Goal: Task Accomplishment & Management: Complete application form

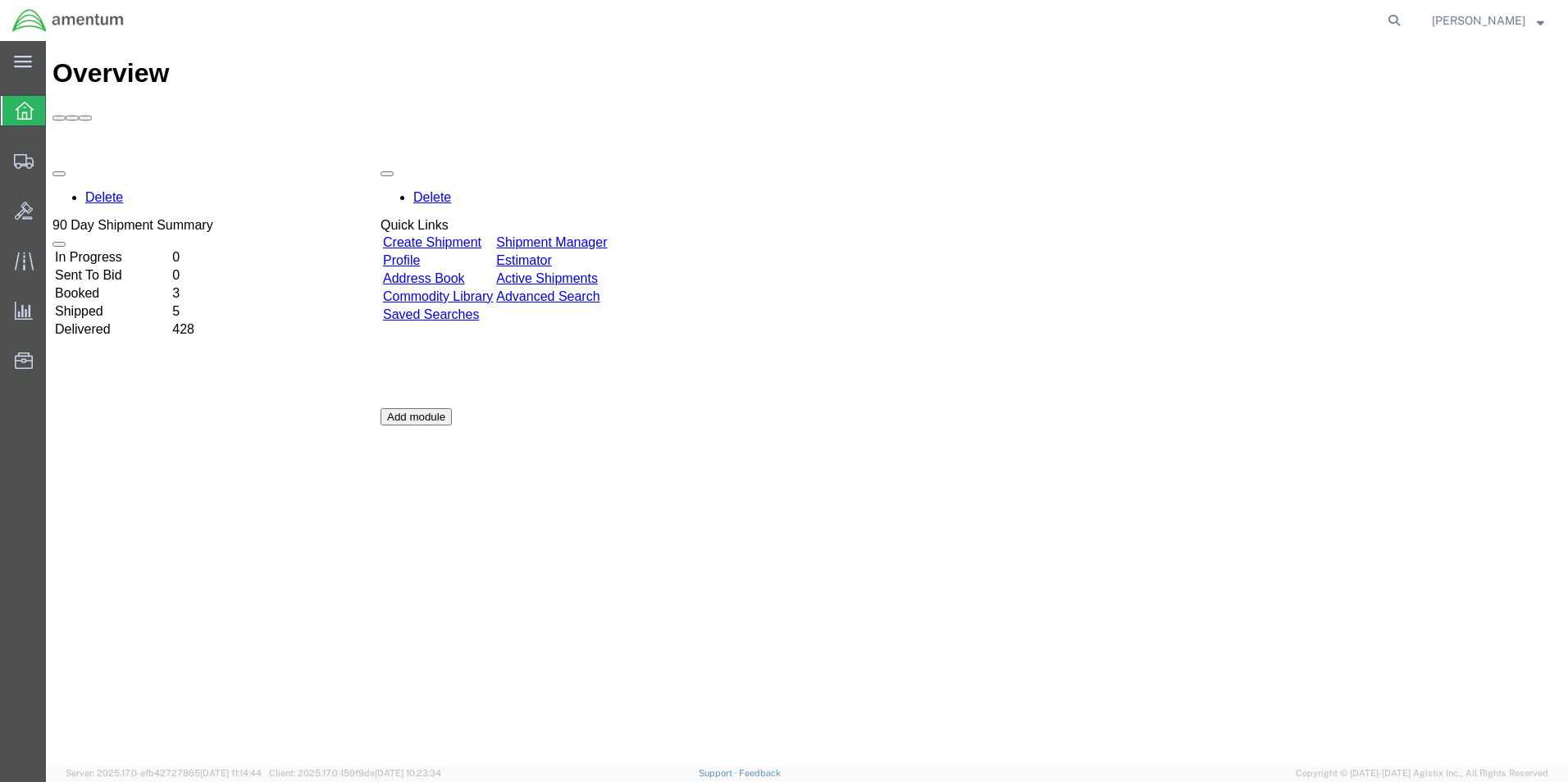
click at [482, 235] on link "Create Shipment" at bounding box center [432, 242] width 98 height 14
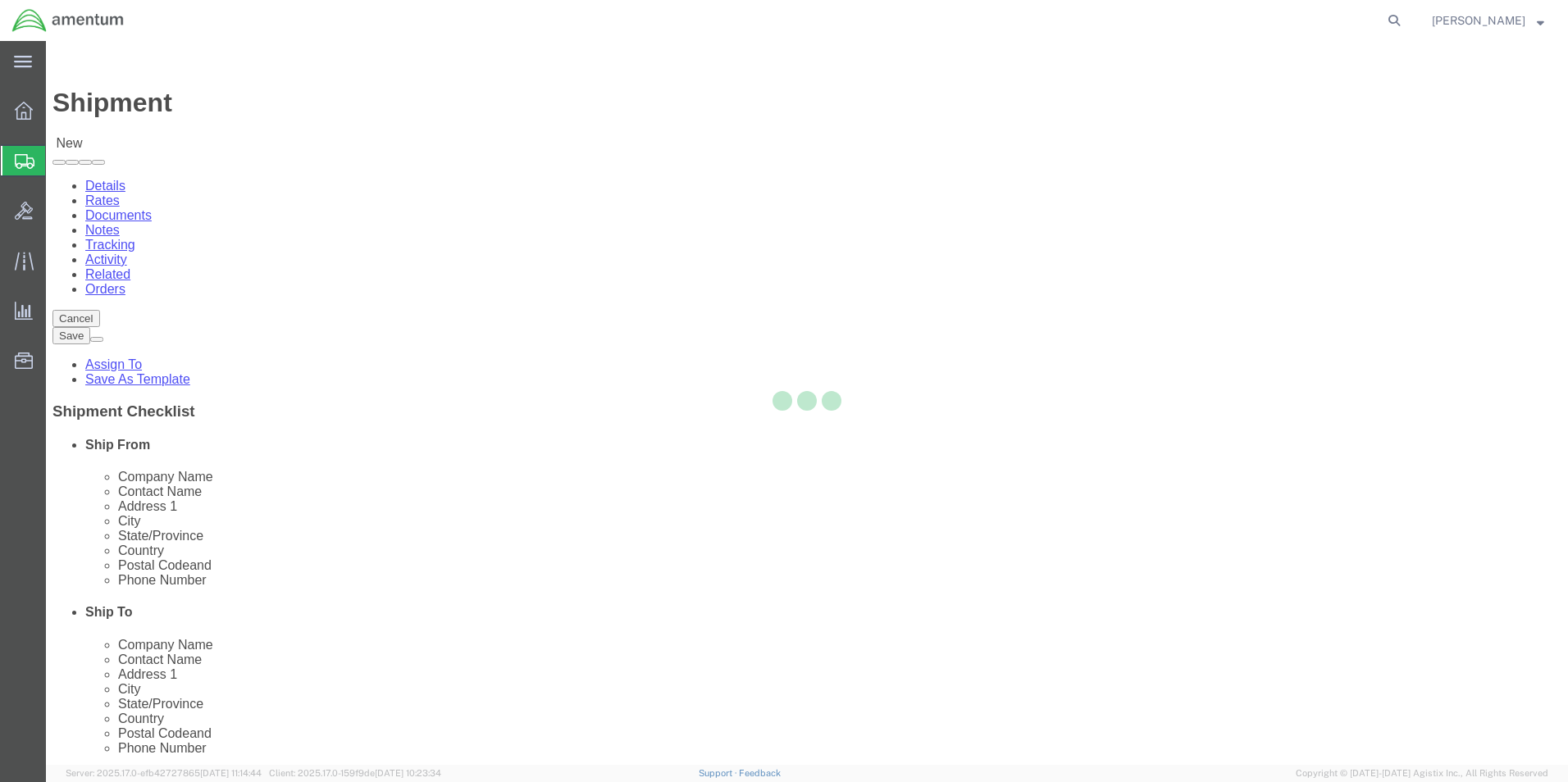
select select
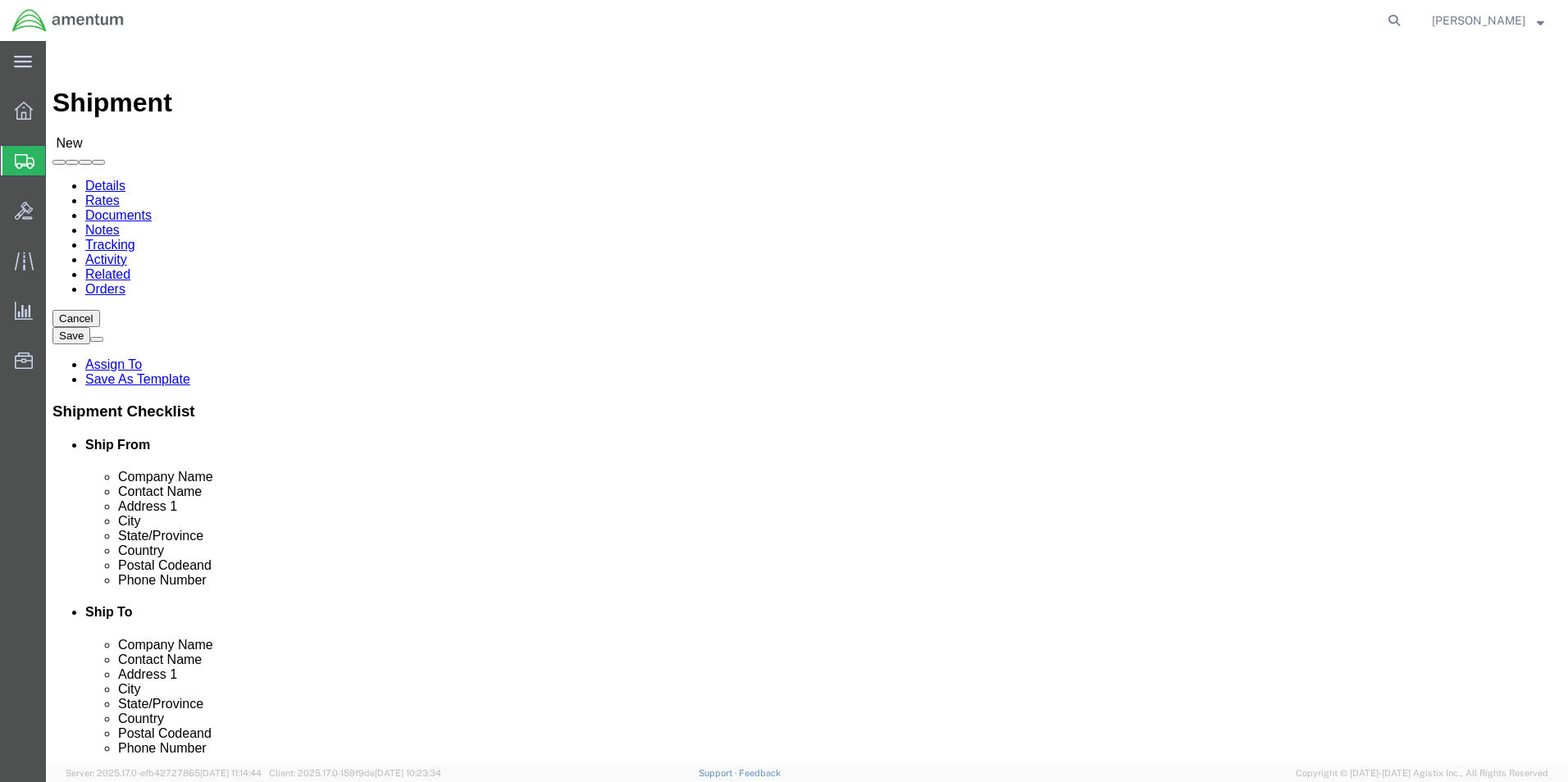
select select "MYPROFILE"
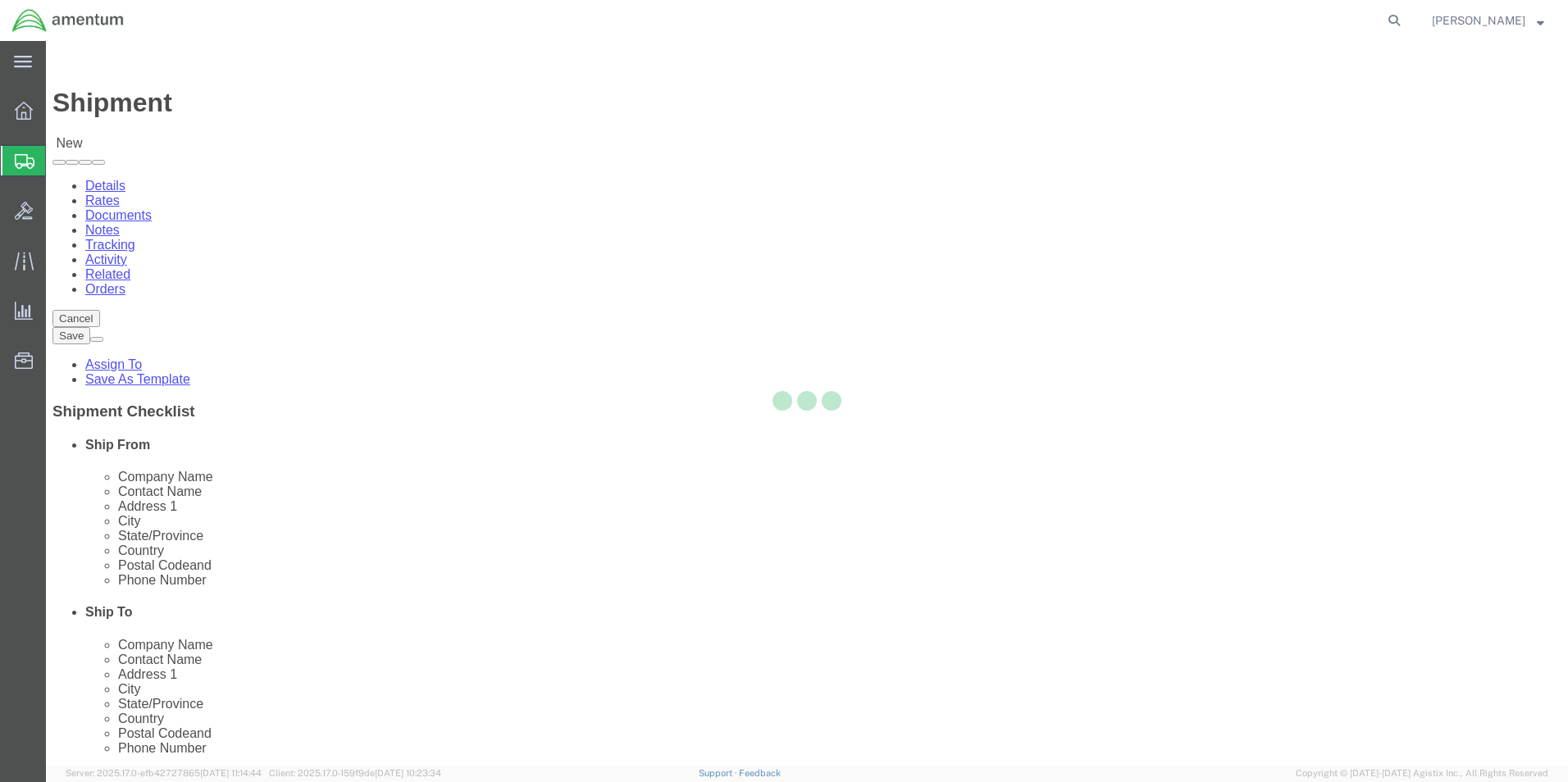
type input "Amentum Services, Inc."
type input "[PERSON_NAME]"
type input "5600 Air Cargo Road"
type input "[US_STATE][GEOGRAPHIC_DATA]"
type input "73159-1109"
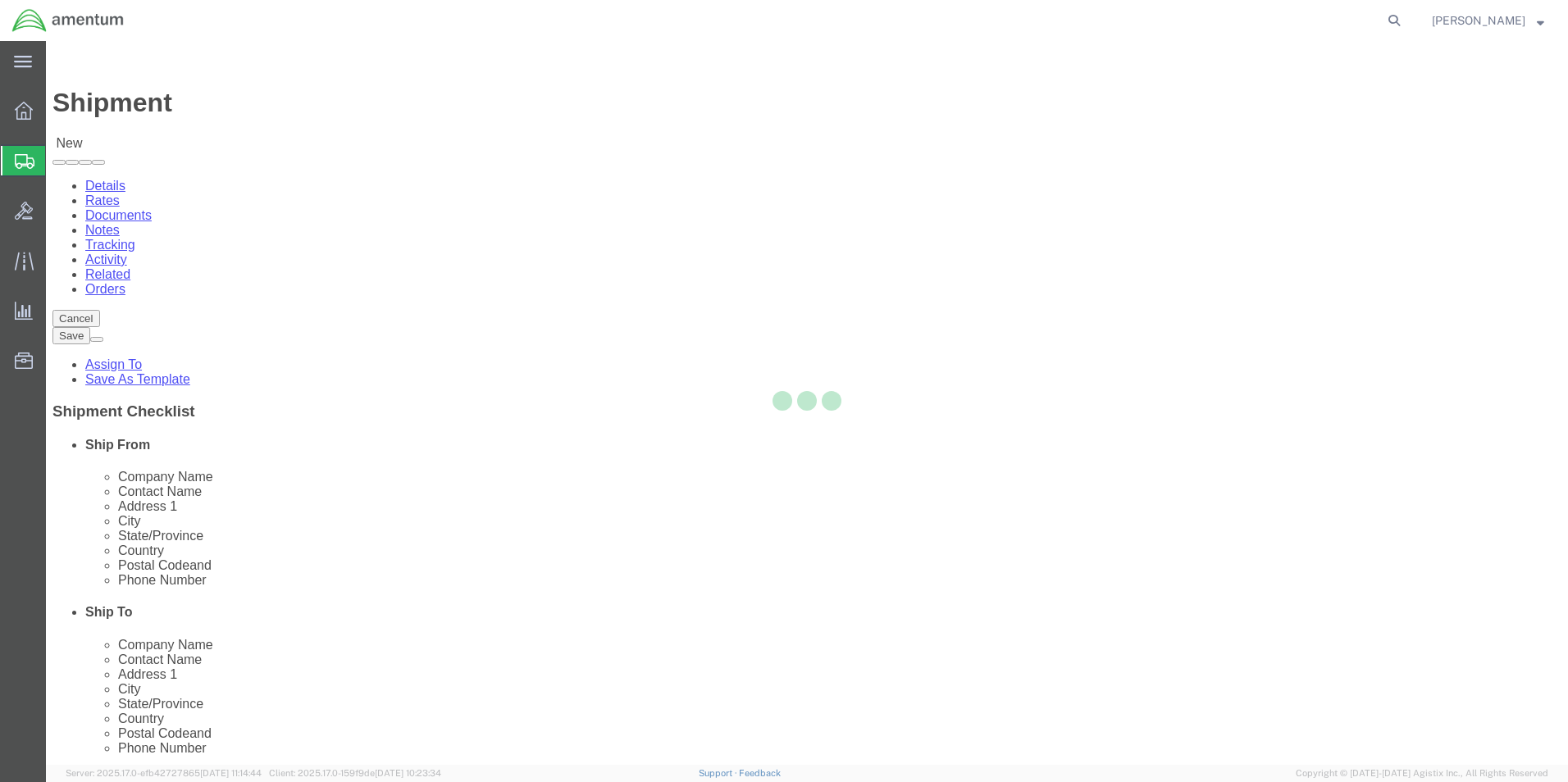
type input "[PHONE_NUMBER]"
type input "[PERSON_NAME][EMAIL_ADDRESS][PERSON_NAME][DOMAIN_NAME]"
checkbox input "true"
select select "OK"
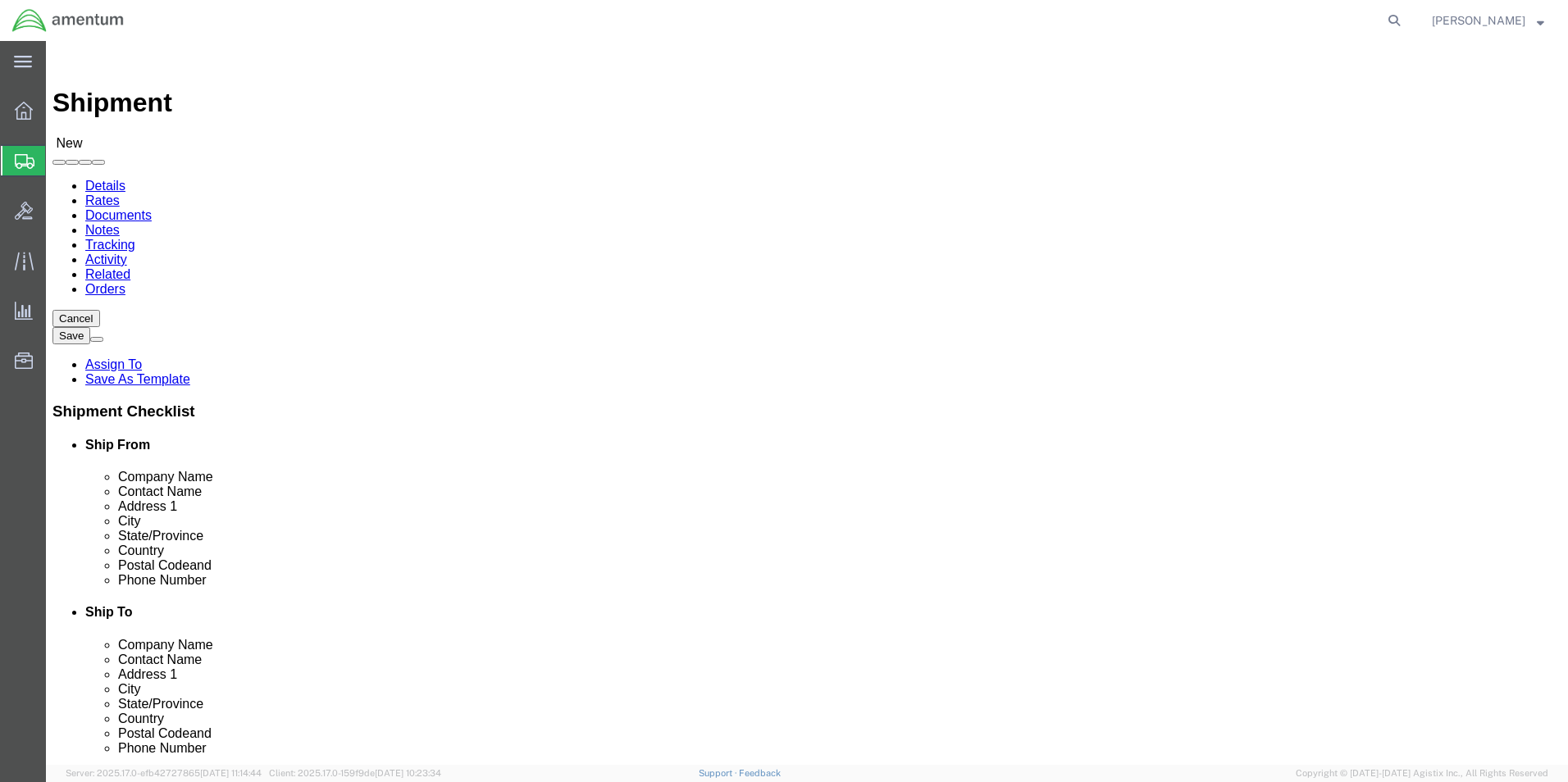
type input "efo"
select select "49831"
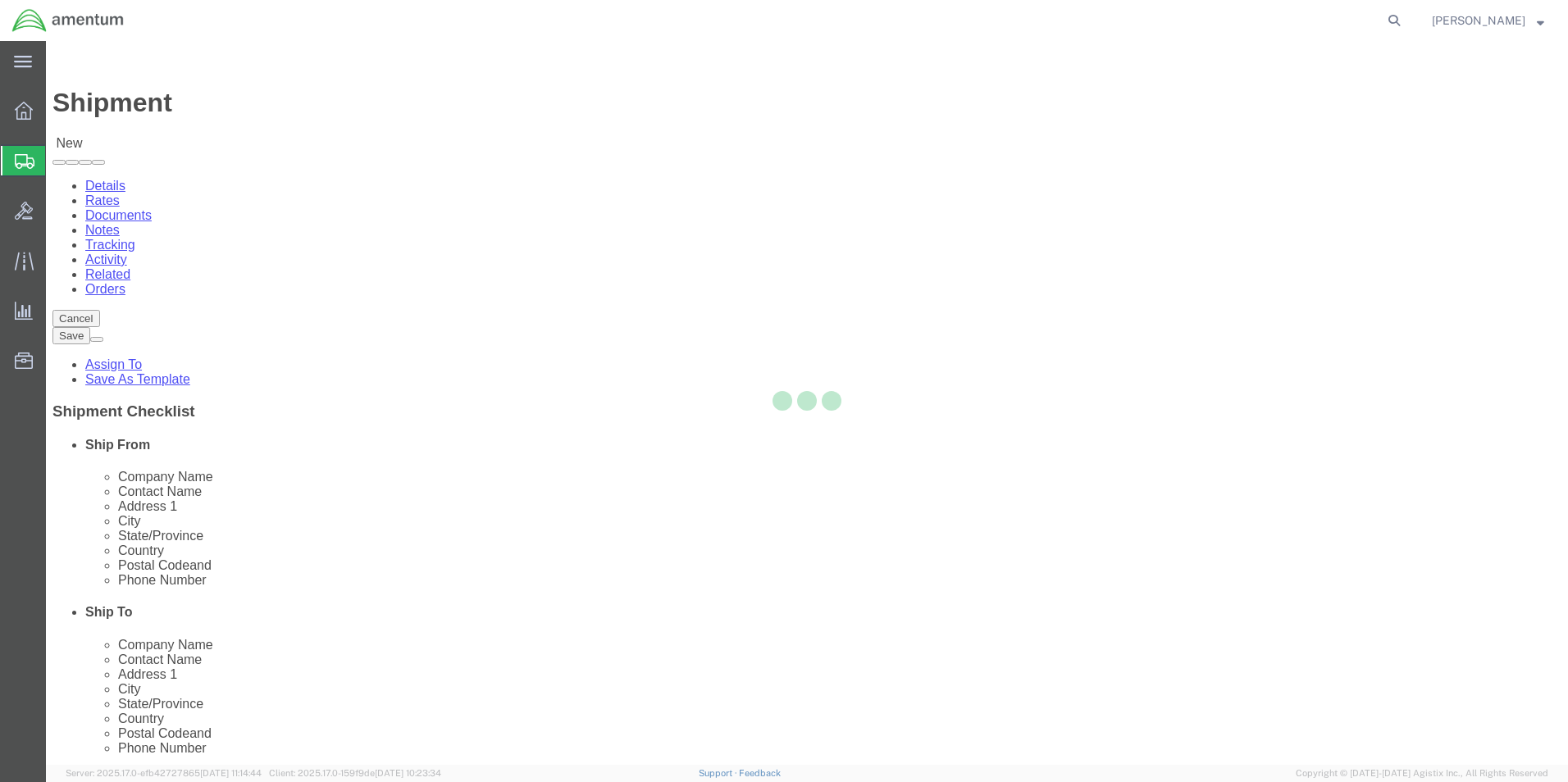
type input "Amentum Services, Inc"
type input "[PERSON_NAME]"
type input "[STREET_ADDRESS][PERSON_NAME]"
type input "[GEOGRAPHIC_DATA]"
type input "79906"
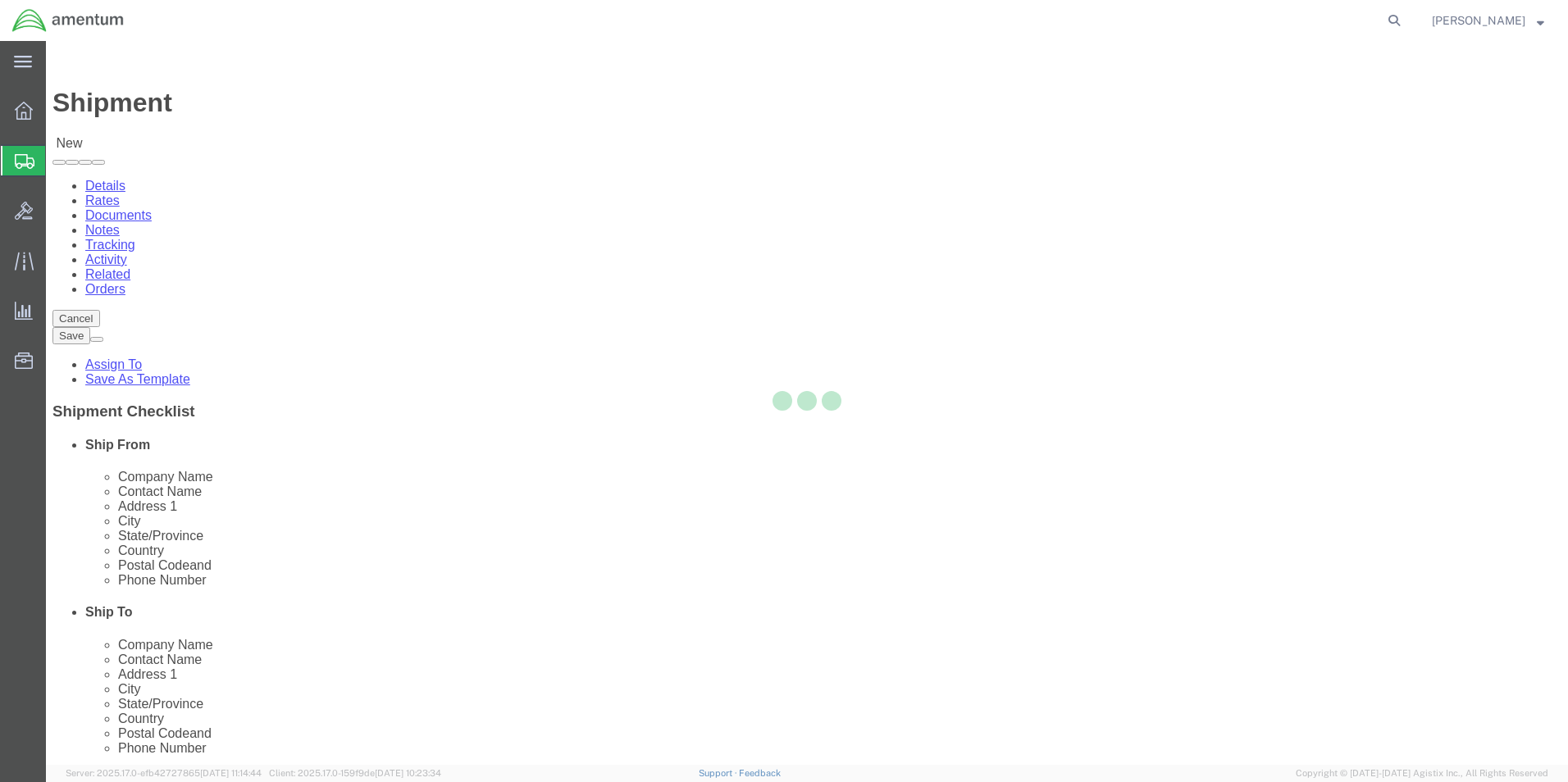
type input "[PHONE_NUMBER]"
type input "[PERSON_NAME][EMAIL_ADDRESS][PERSON_NAME][DOMAIN_NAME]"
checkbox input "true"
select select "[GEOGRAPHIC_DATA]"
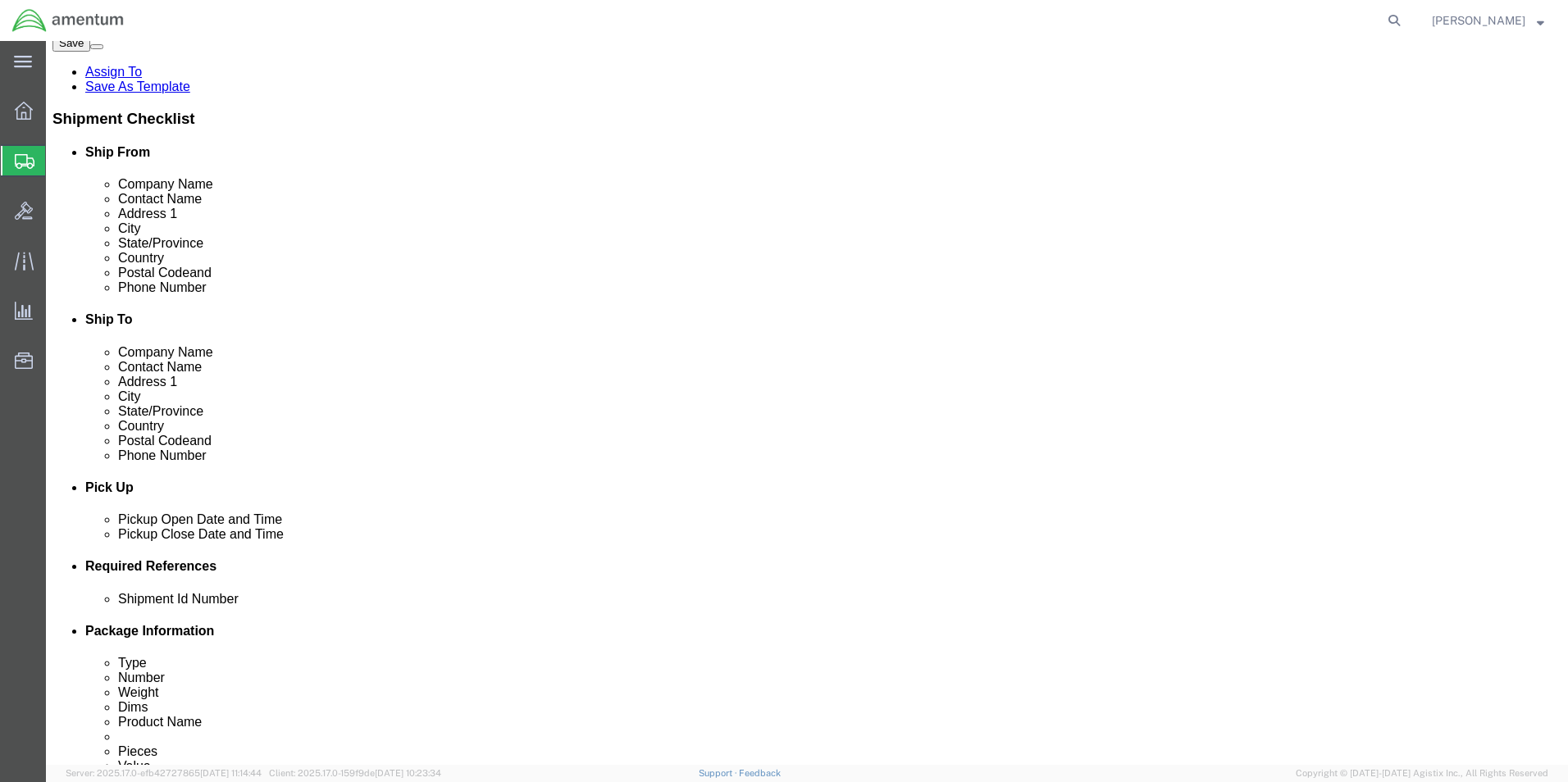
scroll to position [410, 0]
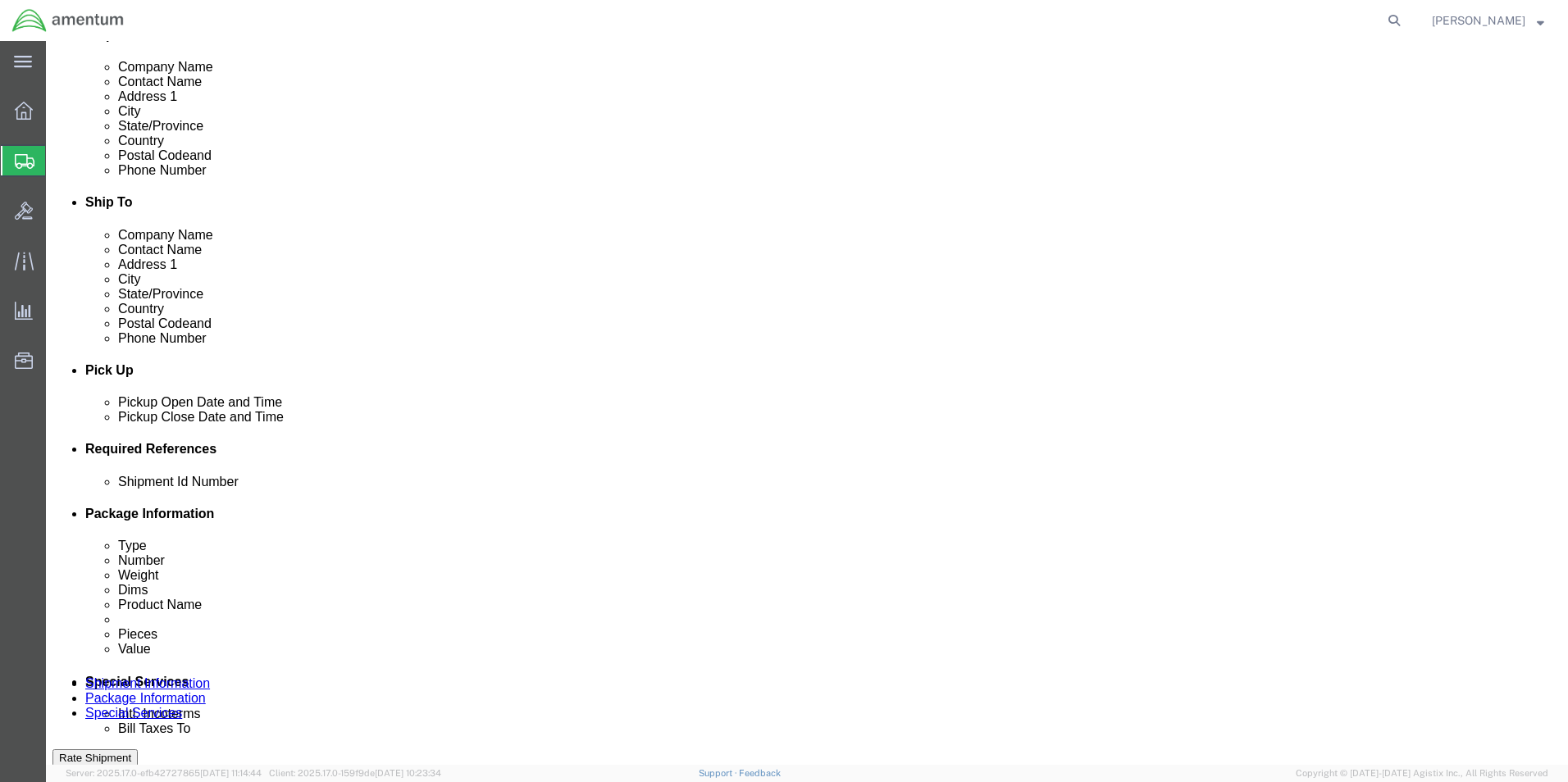
click div "[DATE] 8:00 AM"
